Goal: Task Accomplishment & Management: Complete application form

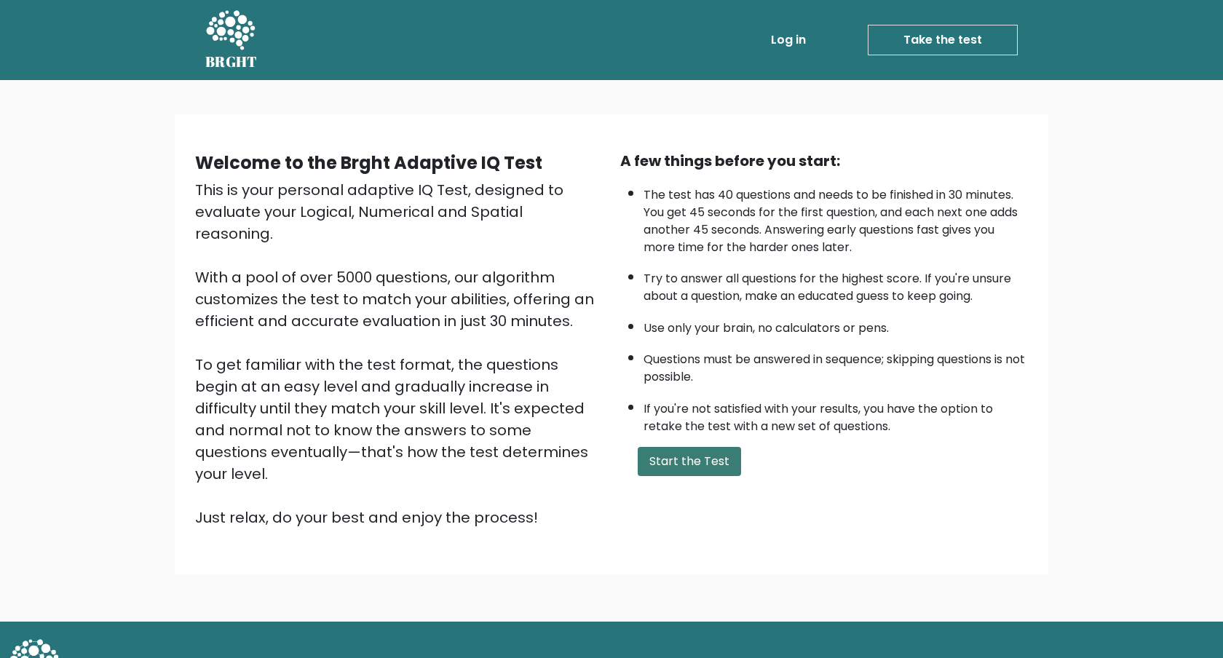
click at [683, 454] on button "Start the Test" at bounding box center [689, 461] width 103 height 29
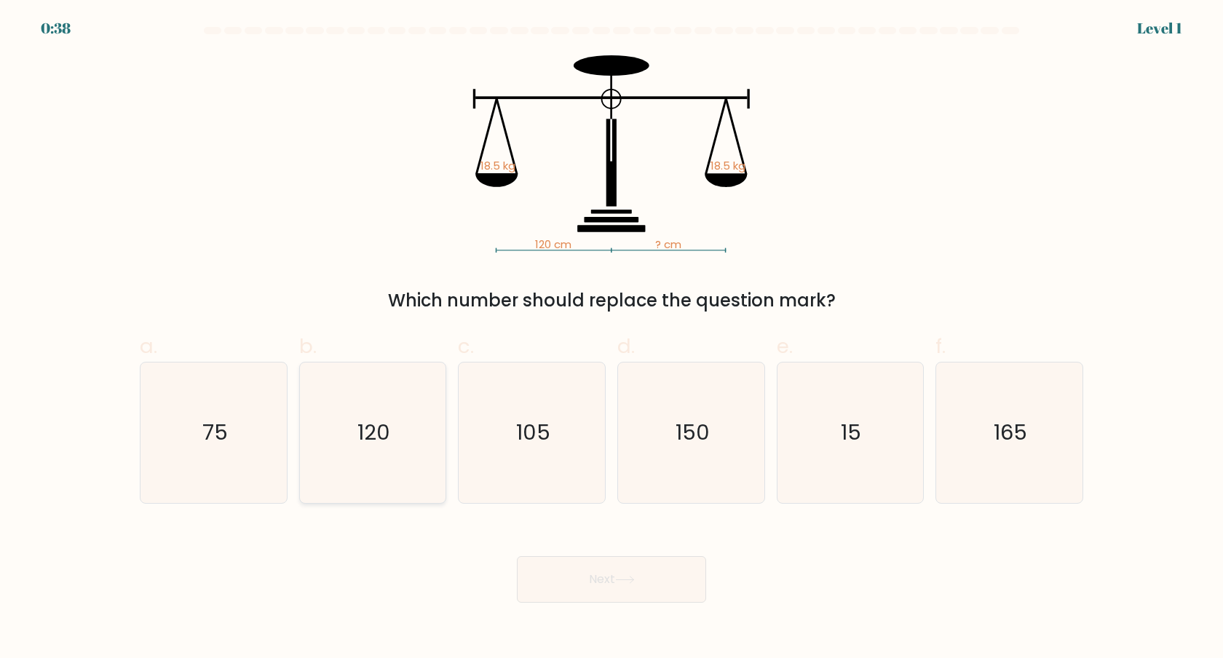
click at [371, 439] on text "120" at bounding box center [373, 432] width 33 height 29
click at [612, 339] on input "b. 120" at bounding box center [612, 333] width 1 height 9
radio input "true"
click at [596, 580] on button "Next" at bounding box center [611, 579] width 189 height 47
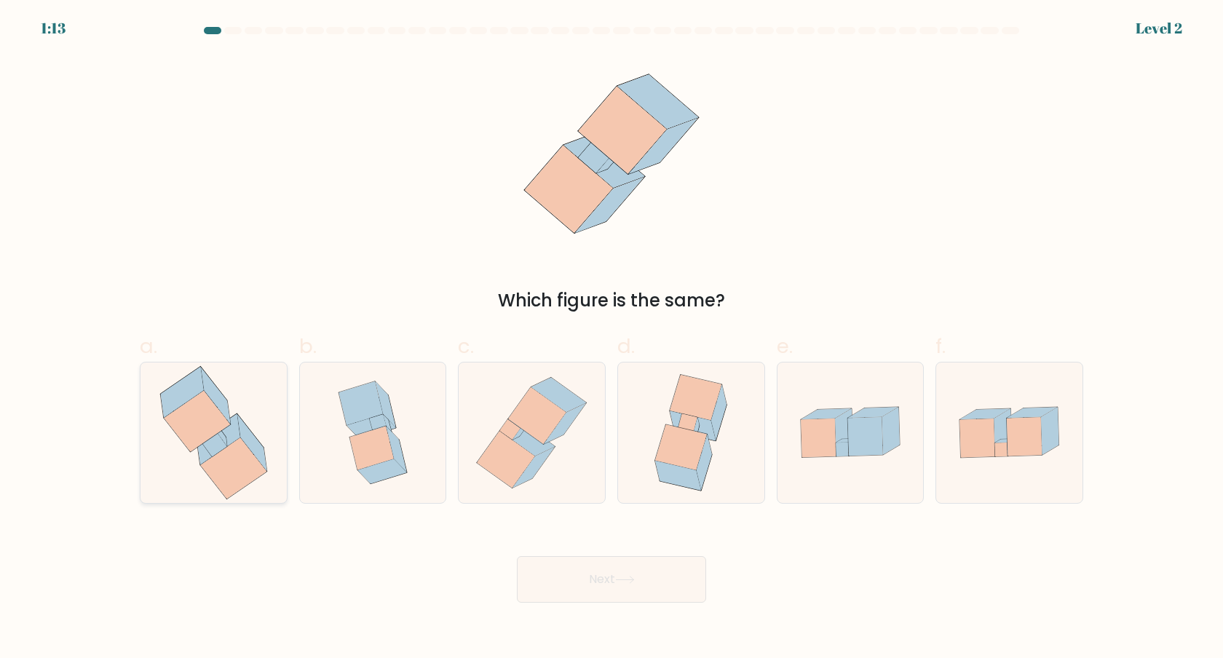
click at [246, 467] on icon at bounding box center [233, 468] width 66 height 61
click at [612, 339] on input "a." at bounding box center [612, 333] width 1 height 9
radio input "true"
click at [572, 591] on button "Next" at bounding box center [611, 579] width 189 height 47
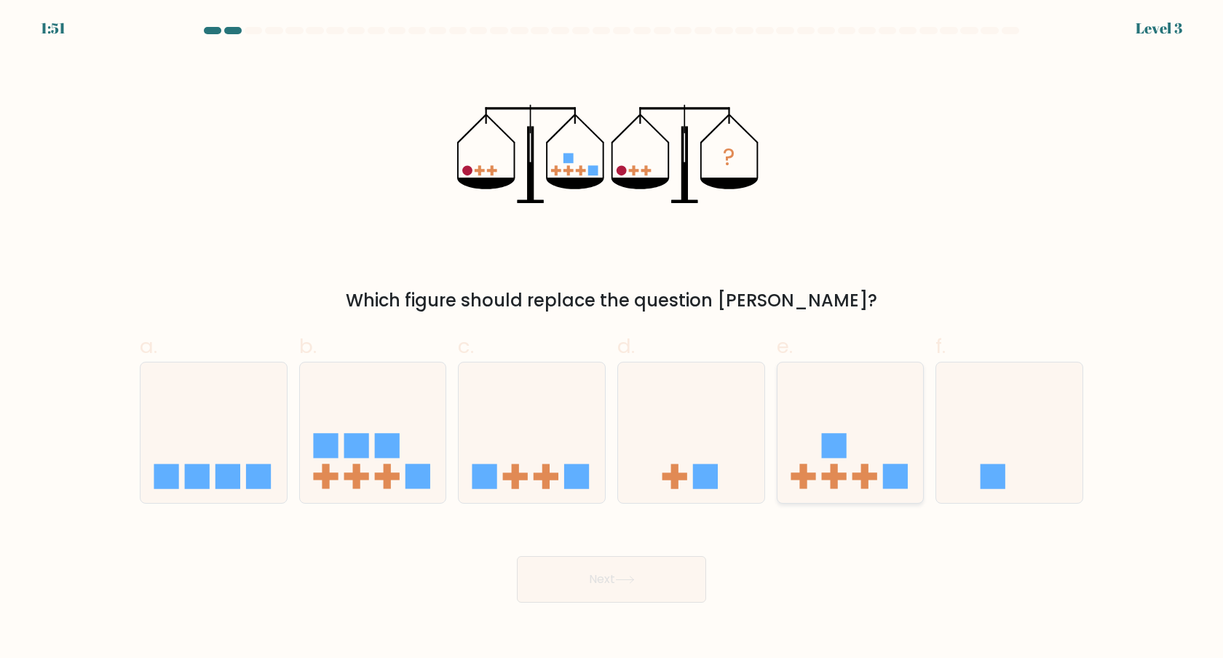
click at [829, 465] on icon at bounding box center [851, 432] width 146 height 121
click at [612, 339] on input "e." at bounding box center [612, 333] width 1 height 9
radio input "true"
click at [652, 568] on button "Next" at bounding box center [611, 579] width 189 height 47
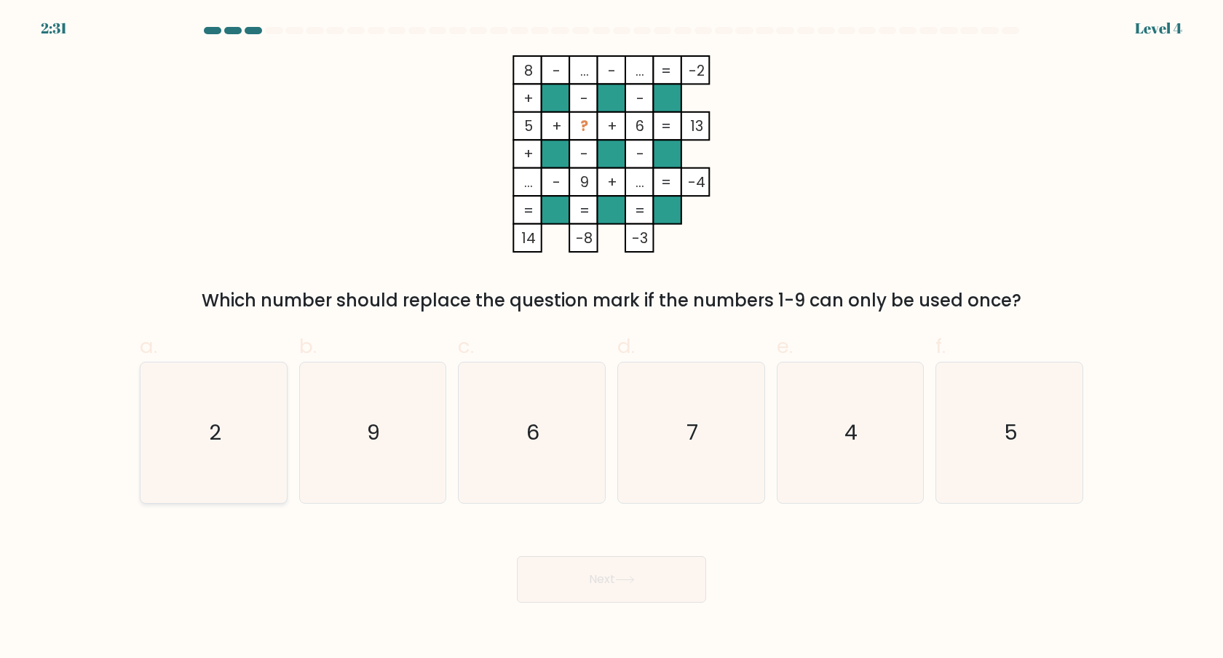
click at [278, 449] on icon "2" at bounding box center [213, 433] width 141 height 141
click at [612, 339] on input "a. 2" at bounding box center [612, 333] width 1 height 9
radio input "true"
click at [565, 578] on button "Next" at bounding box center [611, 579] width 189 height 47
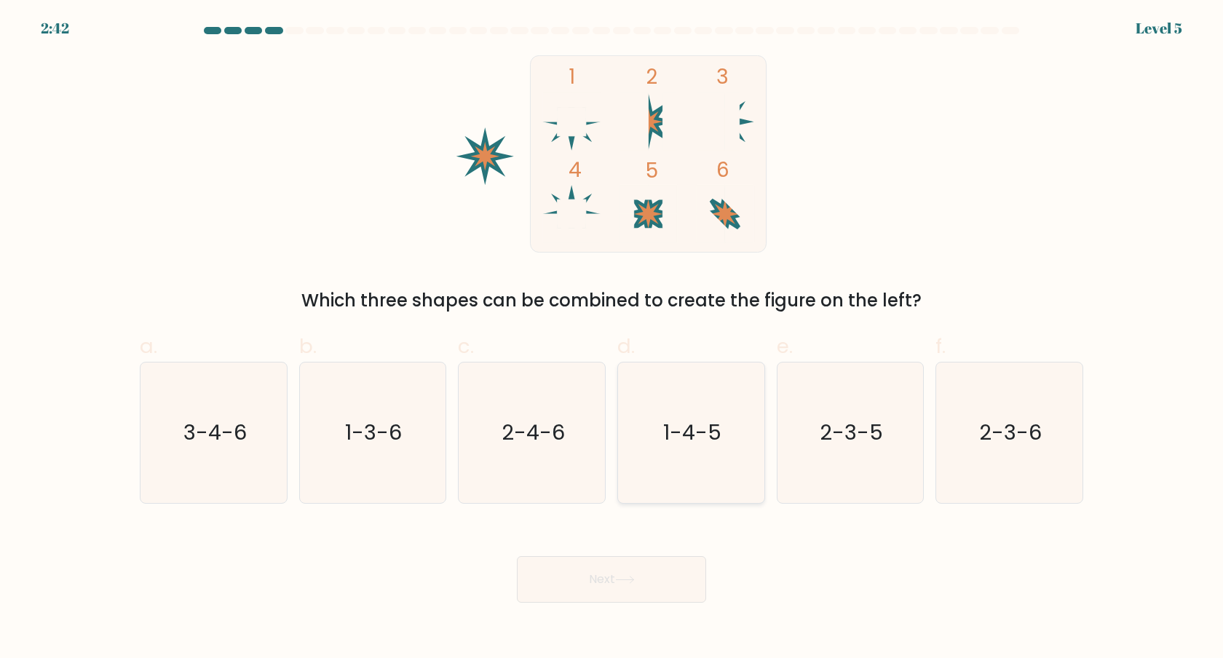
click at [710, 439] on text "1-4-5" at bounding box center [692, 432] width 58 height 29
click at [612, 339] on input "d. 1-4-5" at bounding box center [612, 333] width 1 height 9
radio input "true"
click at [631, 576] on icon at bounding box center [625, 580] width 20 height 8
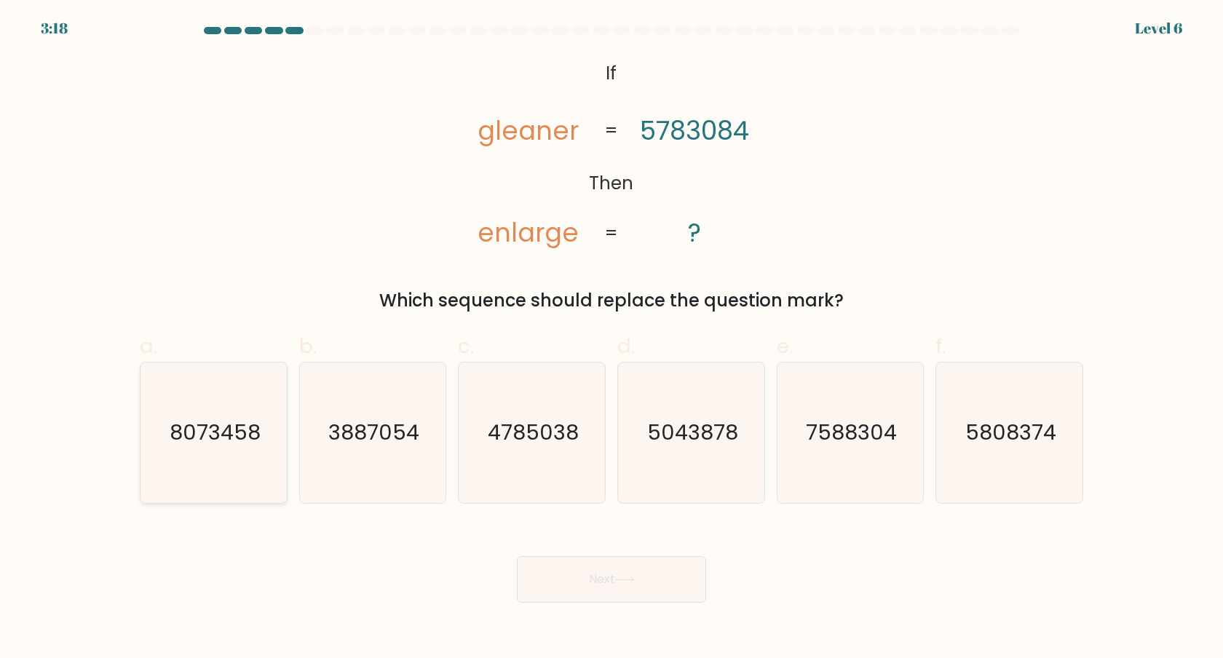
click at [221, 445] on text "8073458" at bounding box center [215, 432] width 91 height 29
click at [612, 339] on input "a. 8073458" at bounding box center [612, 333] width 1 height 9
radio input "true"
click at [577, 563] on button "Next" at bounding box center [611, 579] width 189 height 47
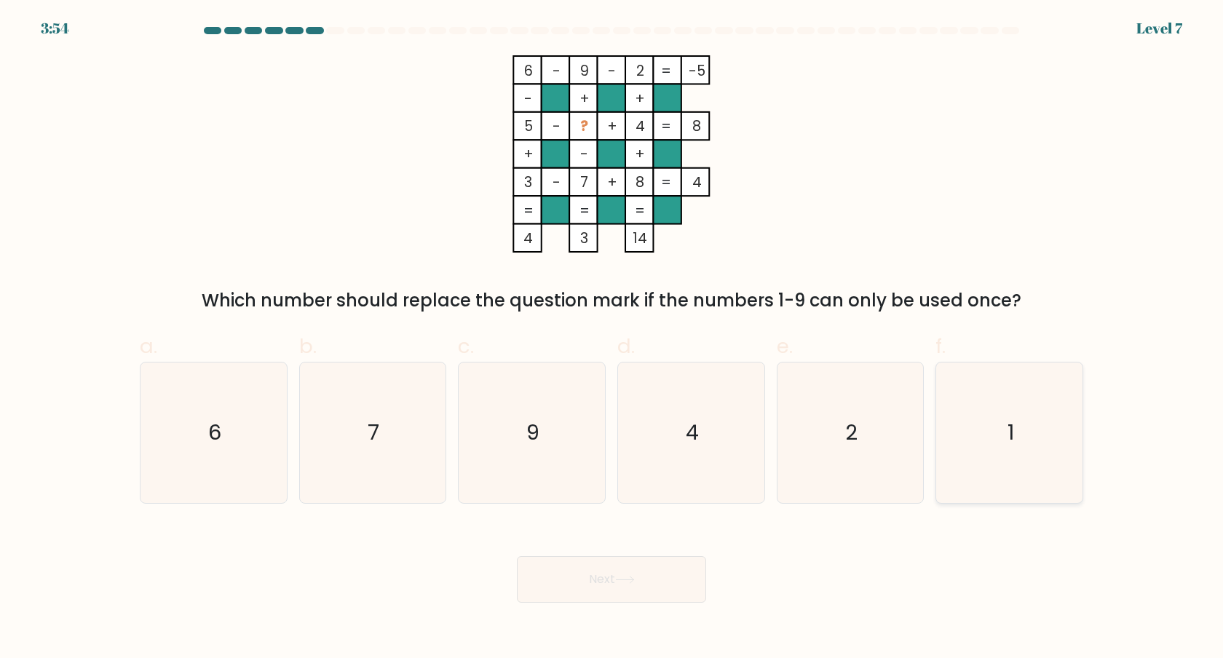
click at [1009, 443] on text "1" at bounding box center [1011, 432] width 7 height 29
click at [612, 339] on input "f. 1" at bounding box center [612, 333] width 1 height 9
radio input "true"
click at [686, 558] on button "Next" at bounding box center [611, 579] width 189 height 47
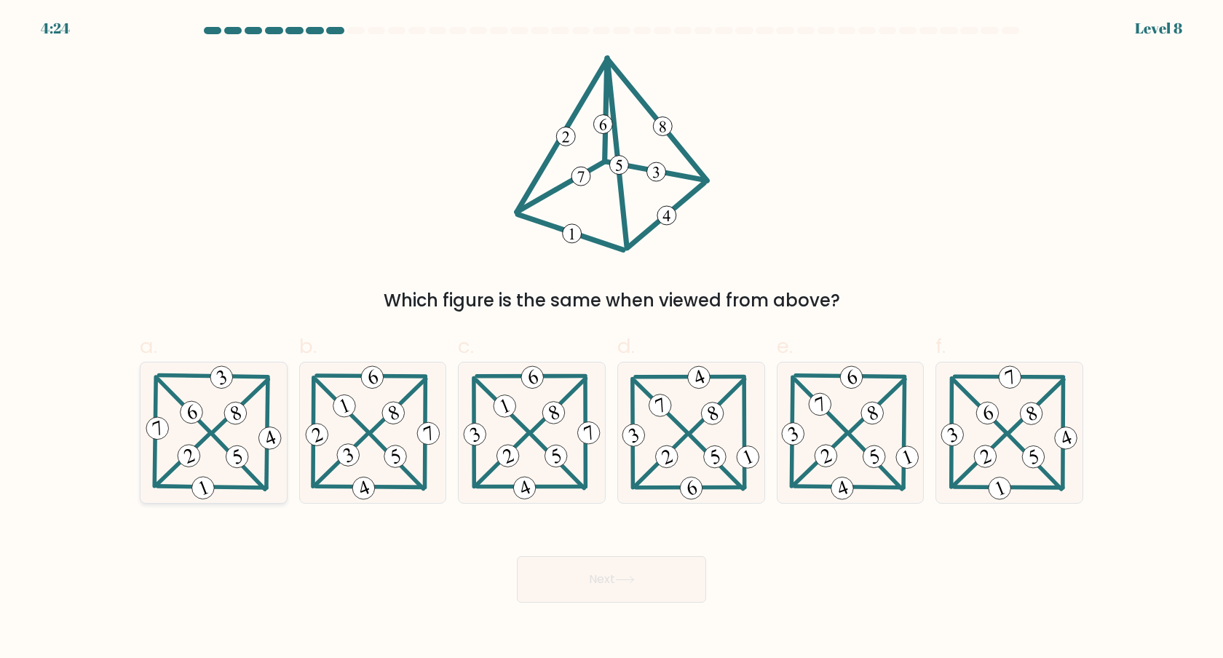
click at [213, 424] on icon at bounding box center [214, 433] width 143 height 141
click at [612, 339] on input "a." at bounding box center [612, 333] width 1 height 9
radio input "true"
click at [601, 566] on button "Next" at bounding box center [611, 579] width 189 height 47
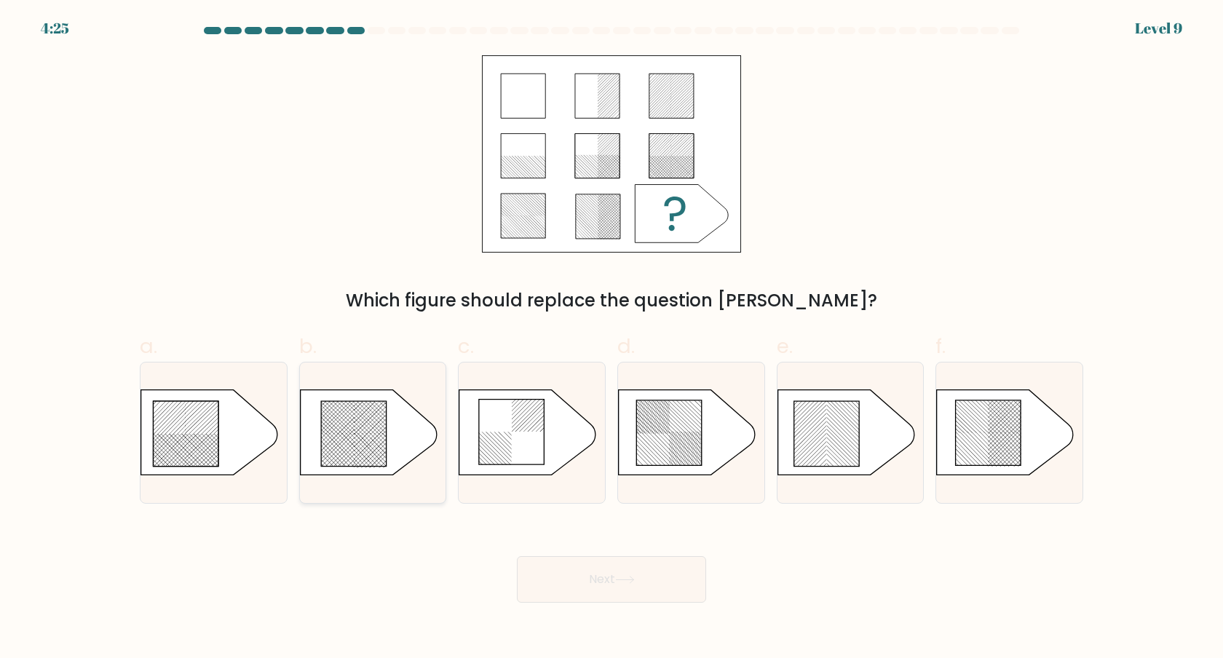
click at [377, 443] on icon at bounding box center [354, 434] width 66 height 66
click at [612, 339] on input "b." at bounding box center [612, 333] width 1 height 9
radio input "true"
click at [625, 588] on button "Next" at bounding box center [611, 579] width 189 height 47
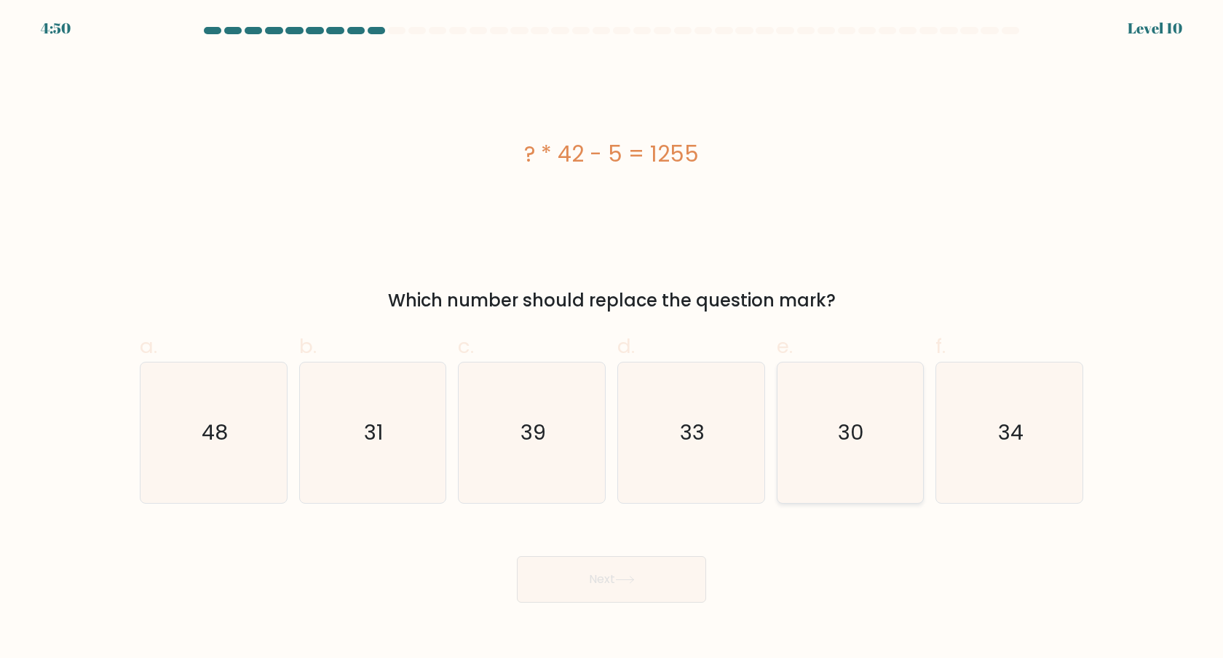
click at [831, 412] on icon "30" at bounding box center [850, 433] width 141 height 141
click at [612, 339] on input "e. 30" at bounding box center [612, 333] width 1 height 9
radio input "true"
click at [652, 570] on button "Next" at bounding box center [611, 579] width 189 height 47
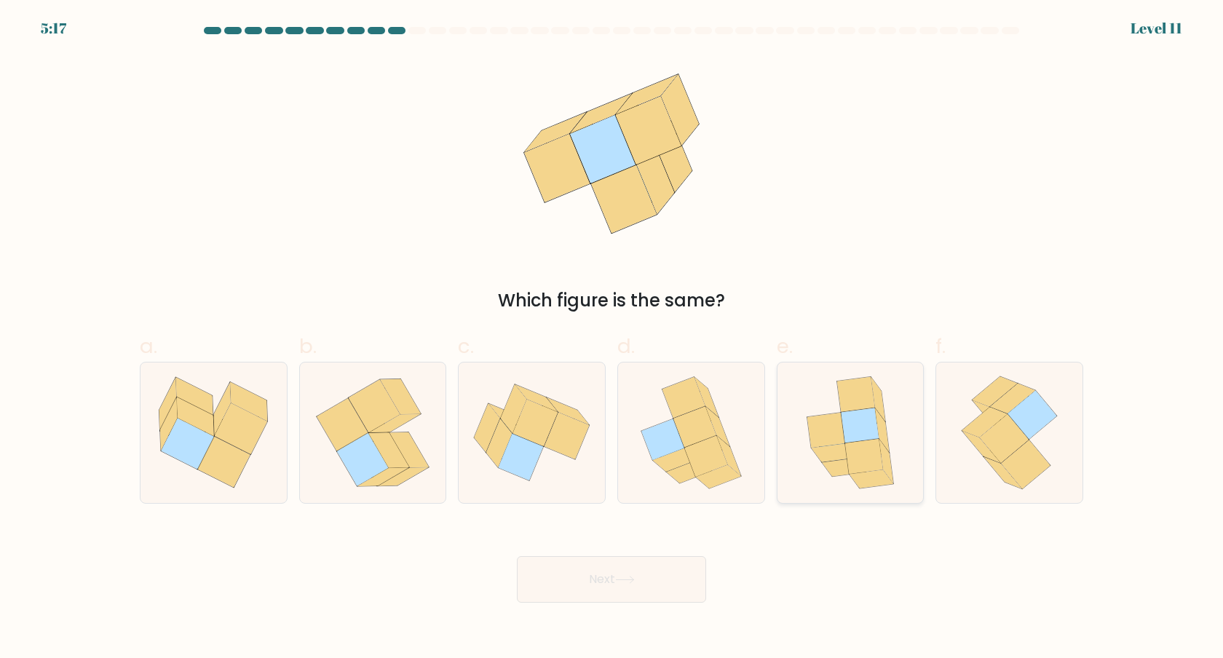
click at [855, 430] on icon at bounding box center [860, 425] width 38 height 35
click at [612, 339] on input "e." at bounding box center [612, 333] width 1 height 9
radio input "true"
click at [657, 564] on button "Next" at bounding box center [611, 579] width 189 height 47
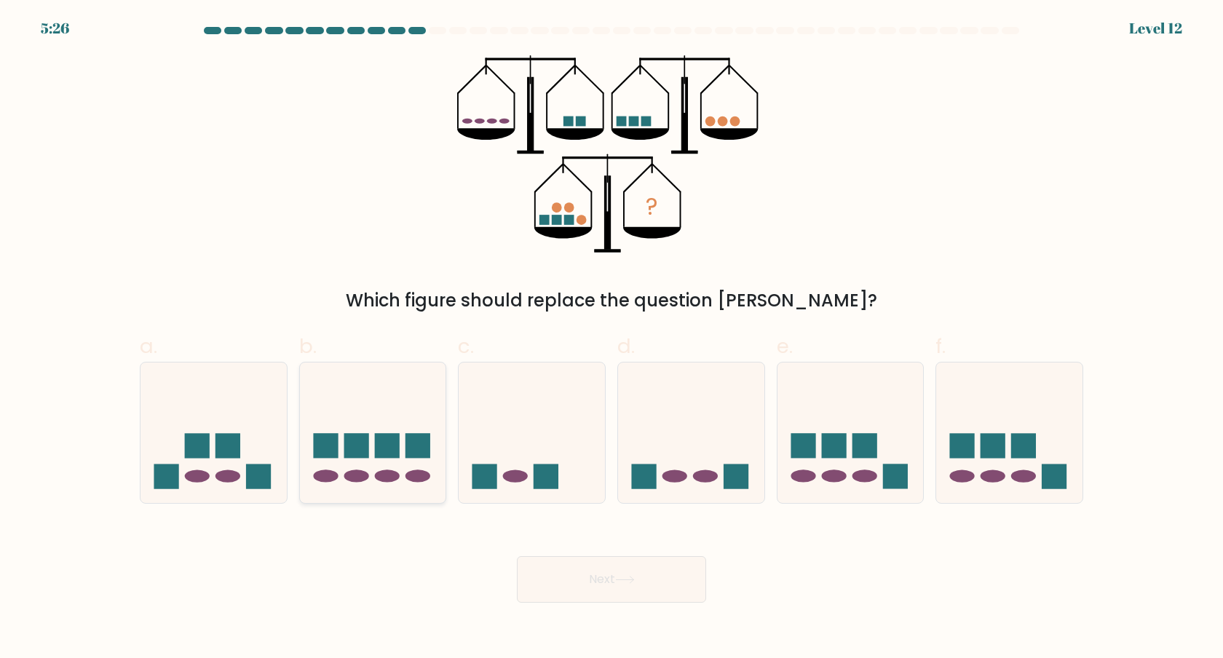
click at [396, 448] on rect at bounding box center [387, 445] width 25 height 25
click at [612, 339] on input "b." at bounding box center [612, 333] width 1 height 9
radio input "true"
click at [605, 589] on button "Next" at bounding box center [611, 579] width 189 height 47
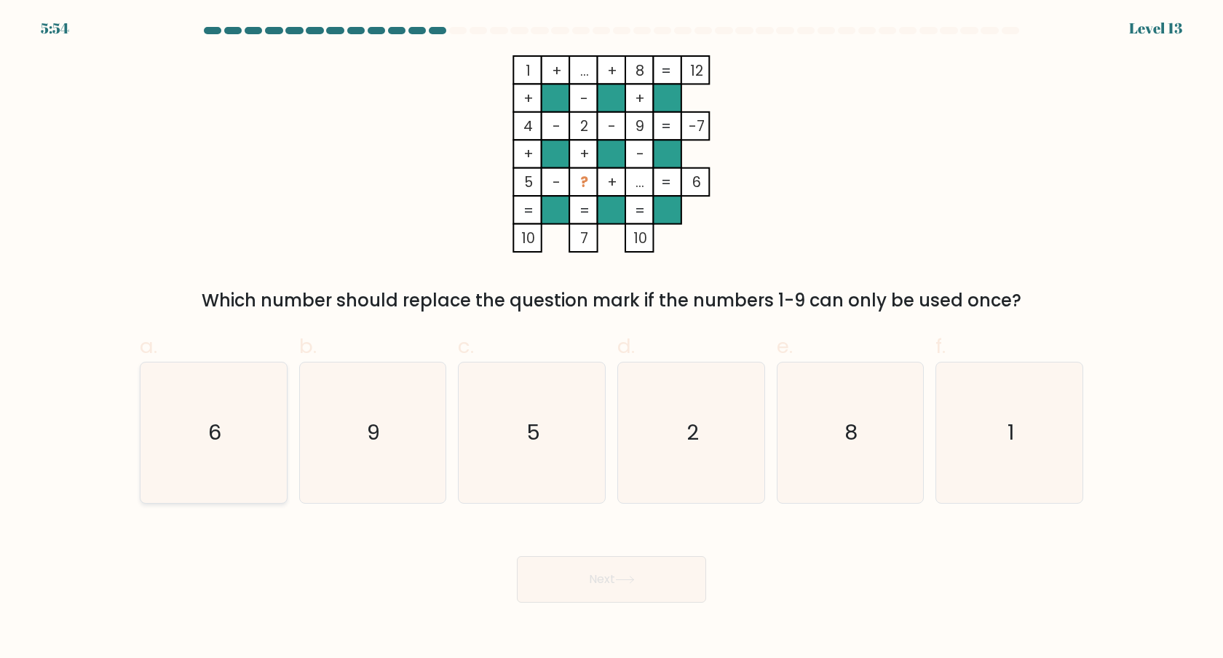
click at [264, 451] on icon "6" at bounding box center [213, 433] width 141 height 141
click at [612, 339] on input "a. 6" at bounding box center [612, 333] width 1 height 9
radio input "true"
click at [595, 582] on button "Next" at bounding box center [611, 579] width 189 height 47
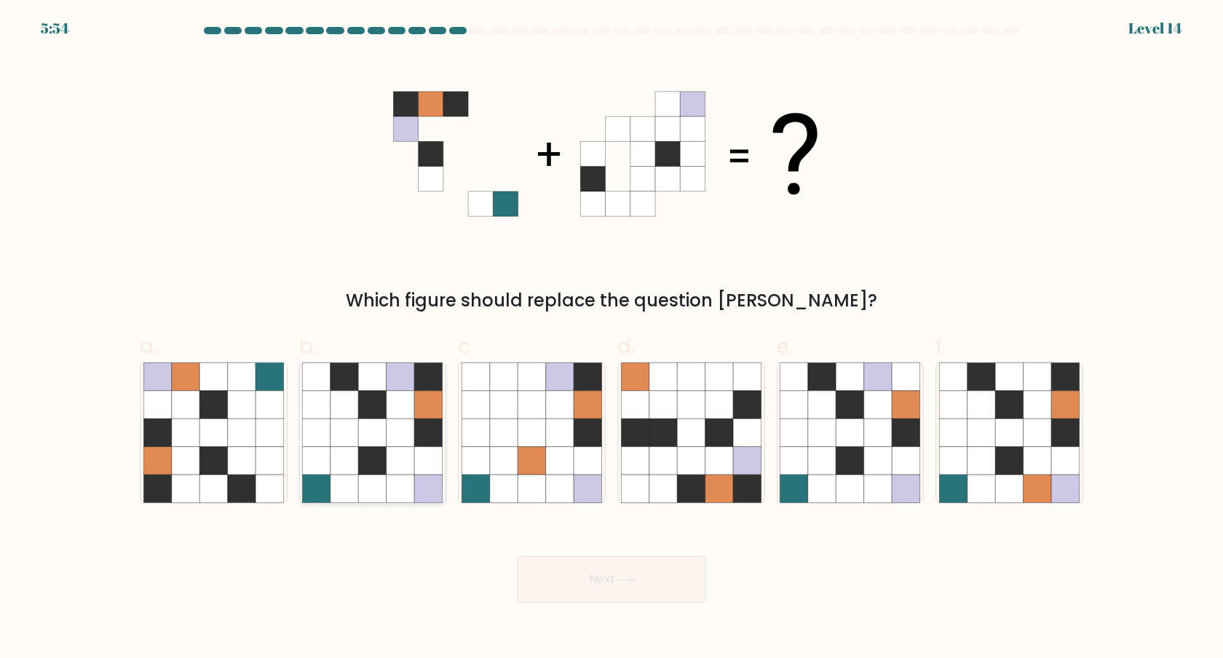
click at [411, 462] on icon at bounding box center [401, 460] width 28 height 28
click at [612, 339] on input "b." at bounding box center [612, 333] width 1 height 9
radio input "true"
click at [564, 564] on button "Next" at bounding box center [611, 579] width 189 height 47
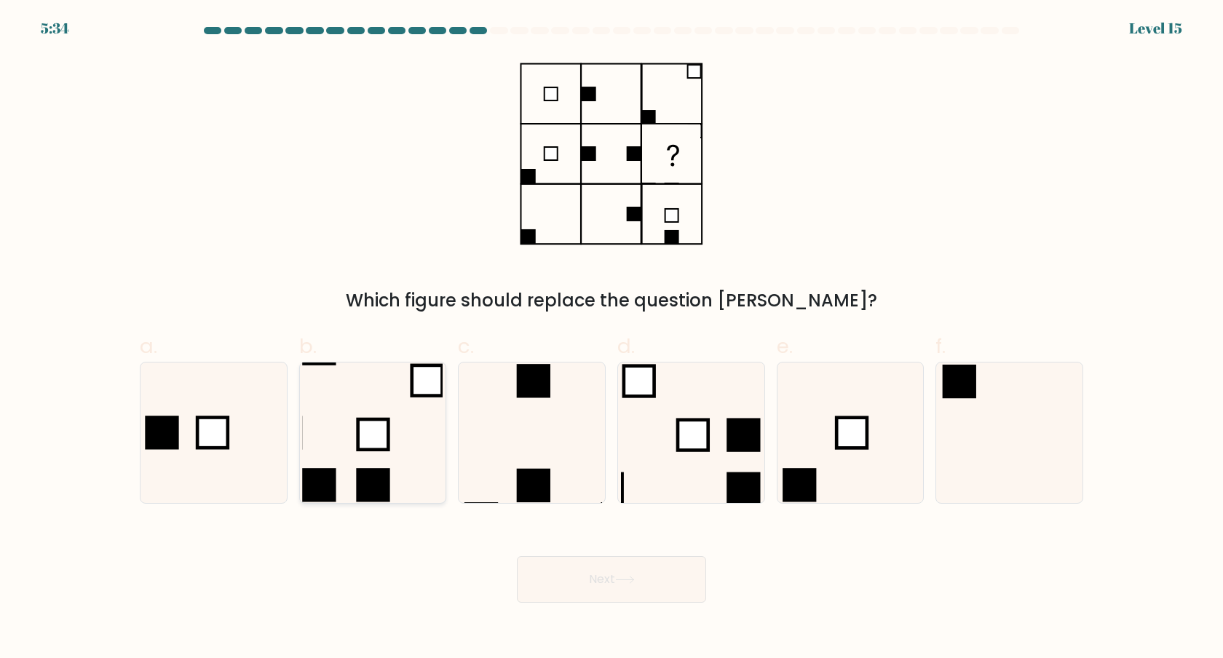
click at [395, 432] on icon at bounding box center [372, 433] width 141 height 141
click at [612, 339] on input "b." at bounding box center [612, 333] width 1 height 9
radio input "true"
click at [574, 570] on button "Next" at bounding box center [611, 579] width 189 height 47
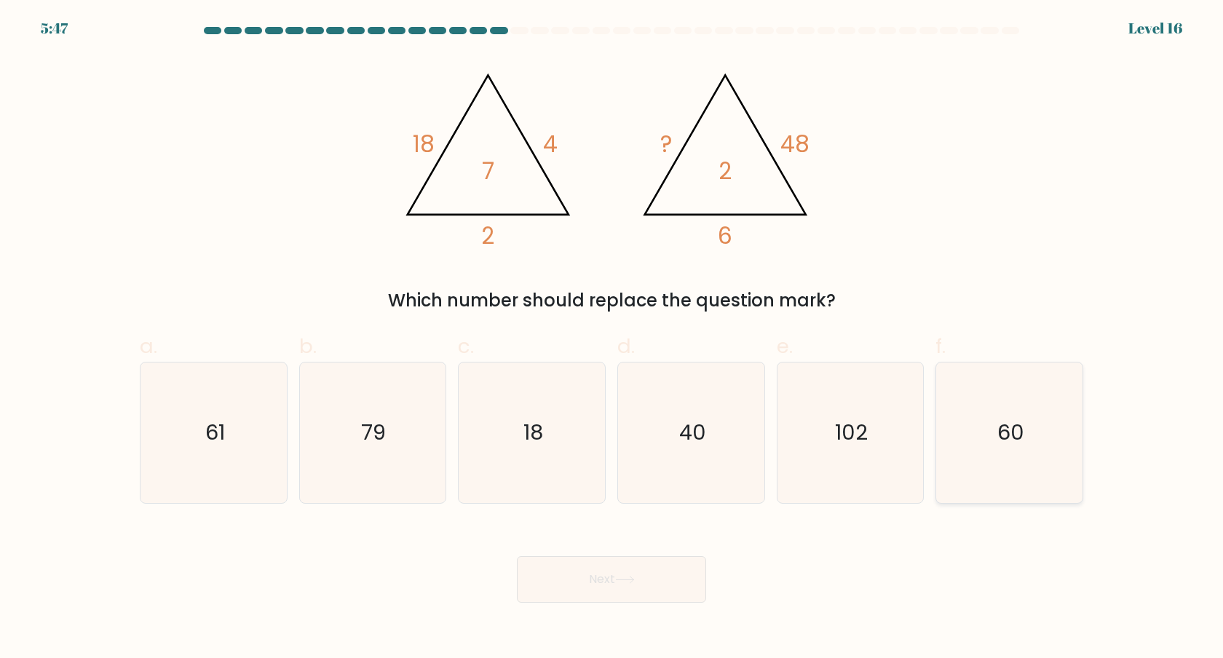
click at [1008, 422] on text "60" at bounding box center [1010, 432] width 27 height 29
click at [612, 339] on input "f. 60" at bounding box center [612, 333] width 1 height 9
radio input "true"
click at [654, 579] on button "Next" at bounding box center [611, 579] width 189 height 47
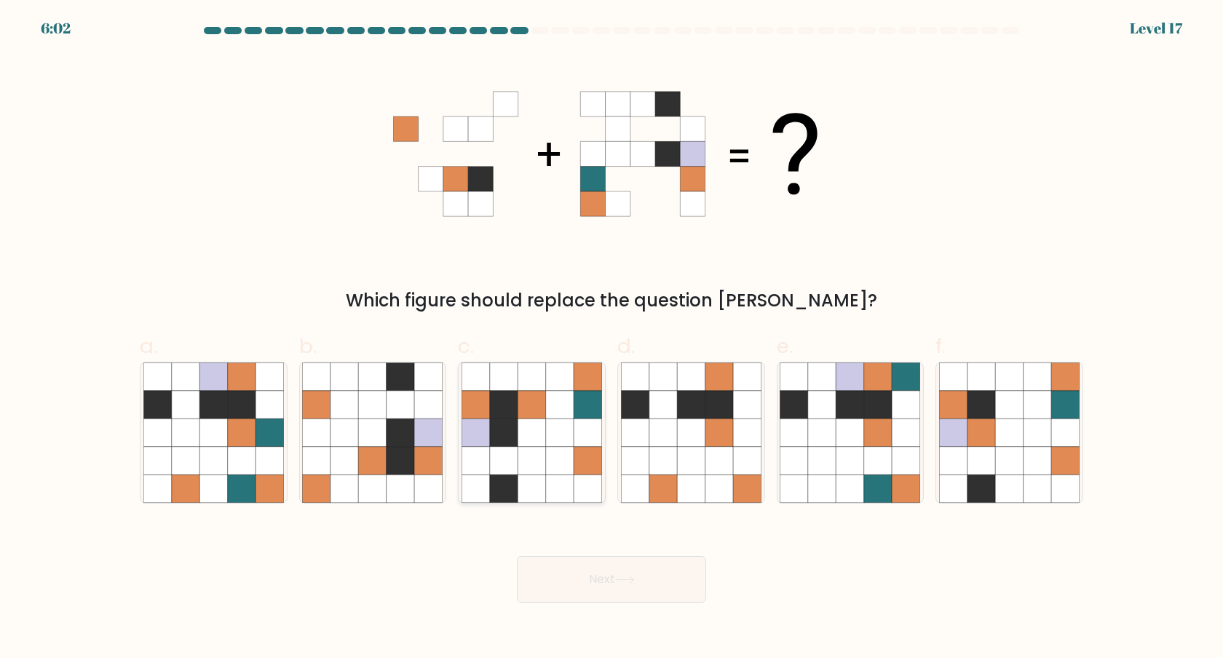
click at [538, 421] on icon at bounding box center [532, 433] width 28 height 28
click at [612, 339] on input "c." at bounding box center [612, 333] width 1 height 9
radio input "true"
click at [617, 589] on button "Next" at bounding box center [611, 579] width 189 height 47
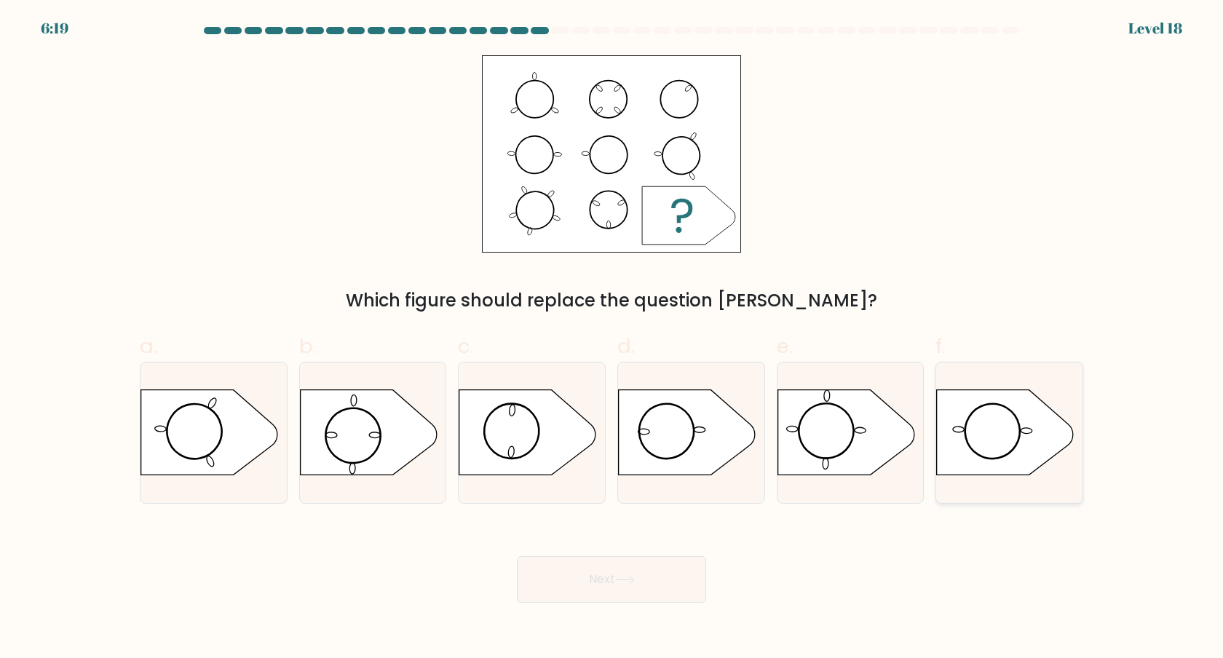
click at [992, 431] on icon at bounding box center [1005, 432] width 137 height 85
click at [612, 339] on input "f." at bounding box center [612, 333] width 1 height 9
radio input "true"
click at [665, 580] on button "Next" at bounding box center [611, 579] width 189 height 47
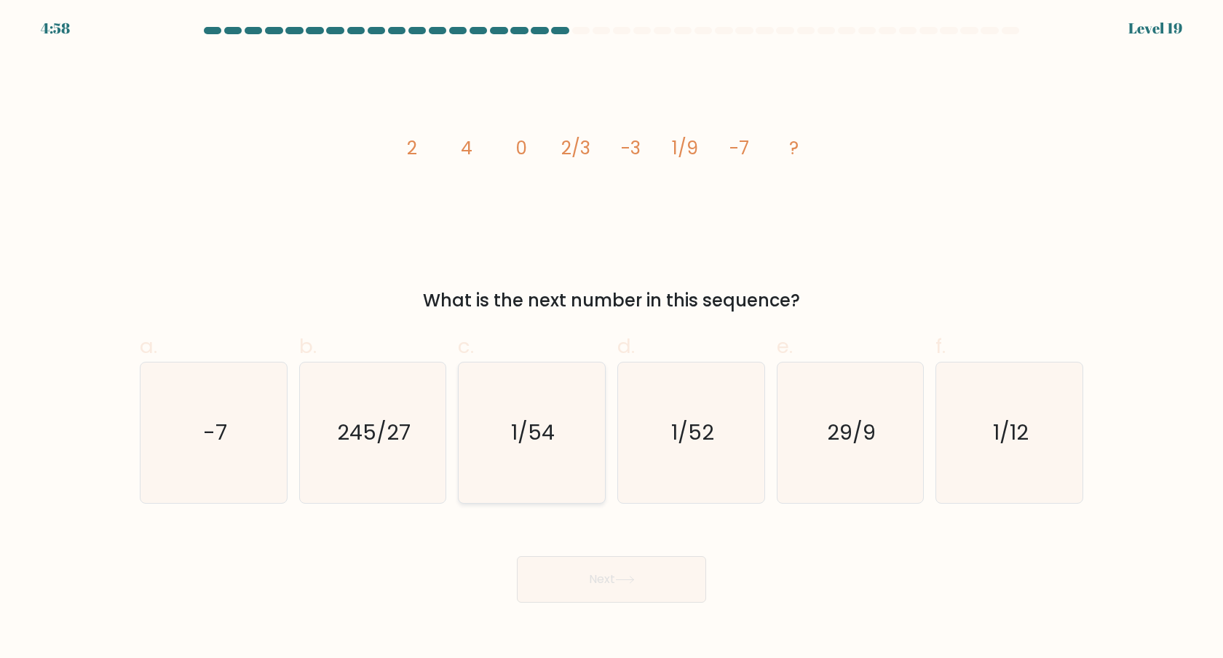
click at [564, 401] on icon "1/54" at bounding box center [532, 433] width 141 height 141
click at [612, 339] on input "c. 1/54" at bounding box center [612, 333] width 1 height 9
radio input "true"
click at [600, 573] on button "Next" at bounding box center [611, 579] width 189 height 47
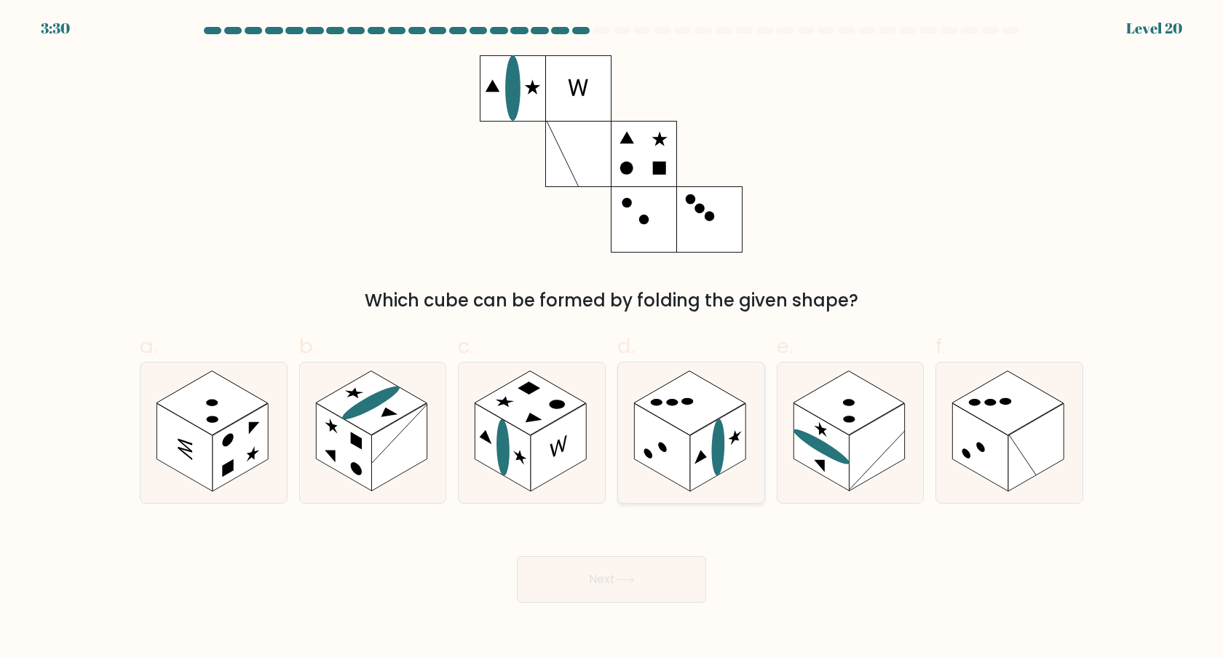
click at [725, 485] on icon at bounding box center [691, 433] width 146 height 141
click at [612, 339] on input "d." at bounding box center [612, 333] width 1 height 9
radio input "true"
click at [635, 577] on icon at bounding box center [625, 580] width 20 height 8
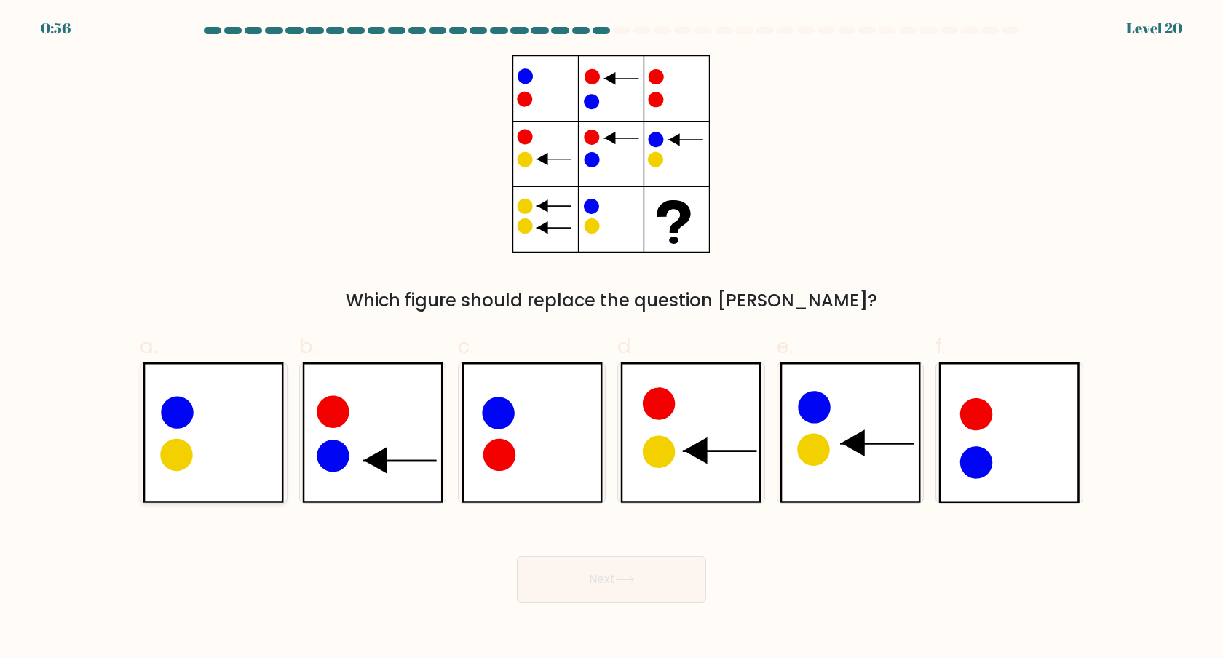
click at [257, 441] on icon at bounding box center [213, 433] width 141 height 141
click at [612, 339] on input "a." at bounding box center [612, 333] width 1 height 9
radio input "true"
click at [564, 571] on button "Next" at bounding box center [611, 579] width 189 height 47
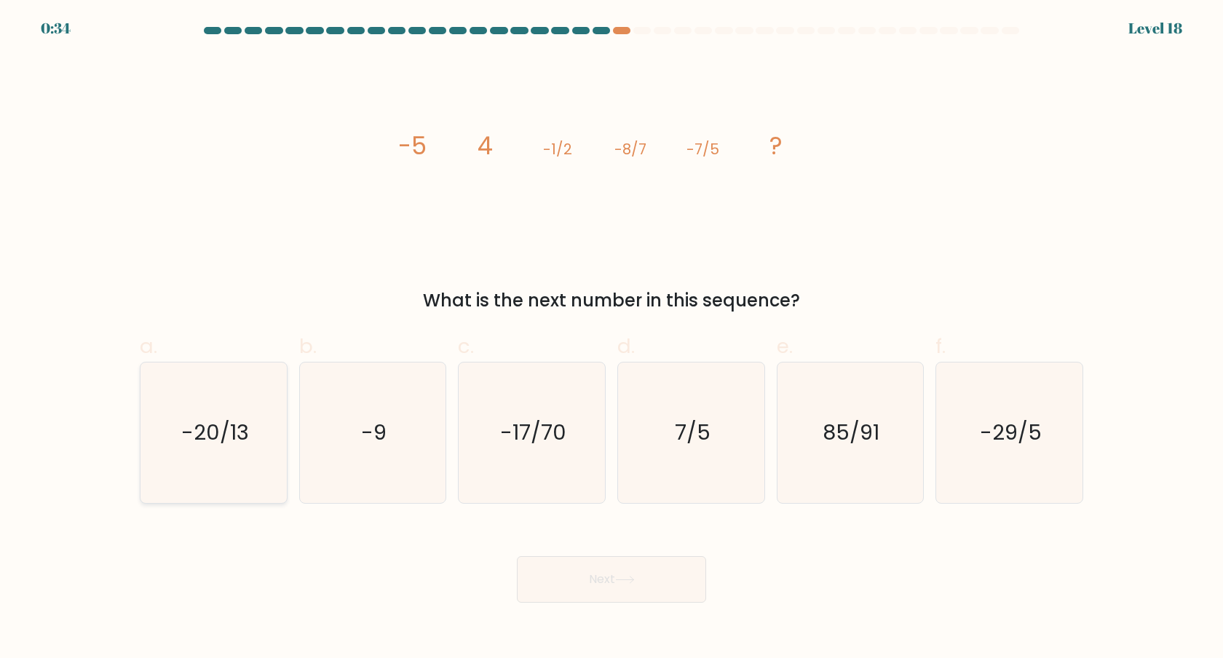
click at [253, 434] on icon "-20/13" at bounding box center [213, 433] width 141 height 141
click at [612, 339] on input "a. -20/13" at bounding box center [612, 333] width 1 height 9
radio input "true"
click at [568, 569] on button "Next" at bounding box center [611, 579] width 189 height 47
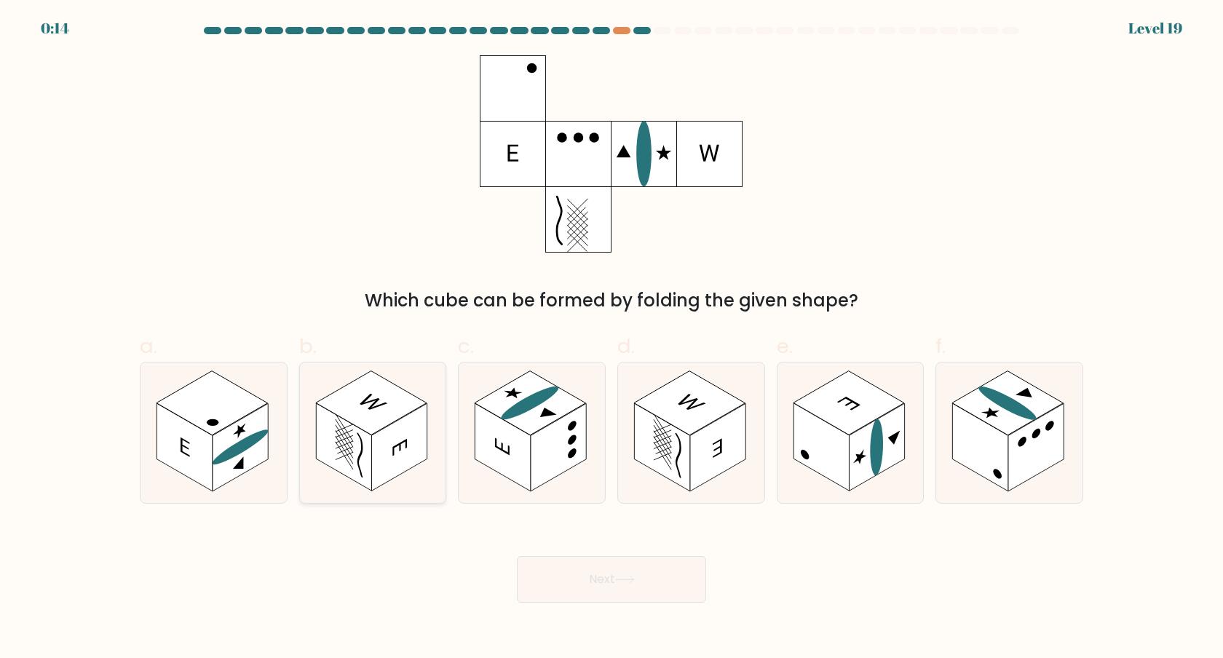
click at [376, 448] on rect at bounding box center [398, 447] width 55 height 88
click at [612, 339] on input "b." at bounding box center [612, 333] width 1 height 9
radio input "true"
click at [578, 571] on button "Next" at bounding box center [611, 579] width 189 height 47
